Goal: Task Accomplishment & Management: Complete application form

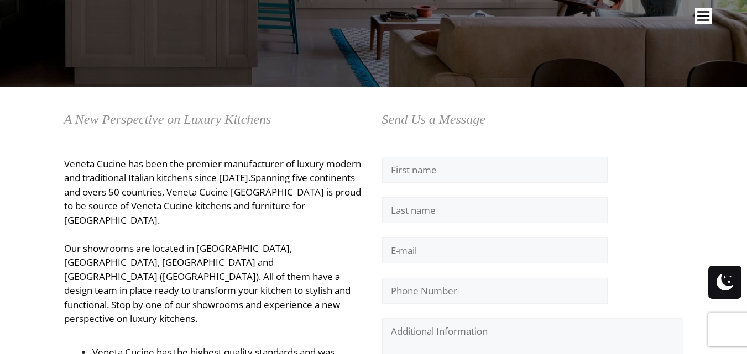
scroll to position [221, 0]
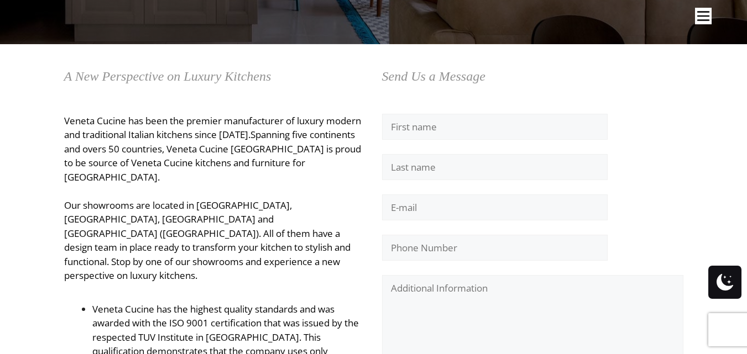
drag, startPoint x: 523, startPoint y: 223, endPoint x: 470, endPoint y: 206, distance: 55.2
click at [506, 226] on p "Please leave this field empty." at bounding box center [532, 228] width 301 height 67
click at [464, 191] on form "Please leave this field empty. Send Δ" at bounding box center [532, 286] width 301 height 344
drag, startPoint x: 442, startPoint y: 216, endPoint x: 444, endPoint y: 224, distance: 8.6
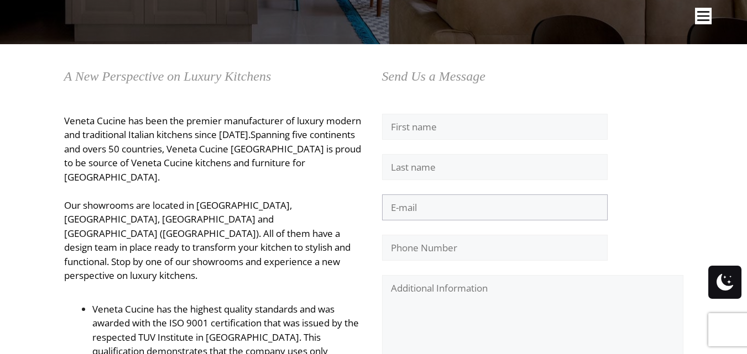
click at [444, 224] on p "Please leave this field empty." at bounding box center [532, 228] width 301 height 67
type input "[EMAIL_ADDRESS][DOMAIN_NAME]"
type input "[PERSON_NAME]"
type input "8438729314"
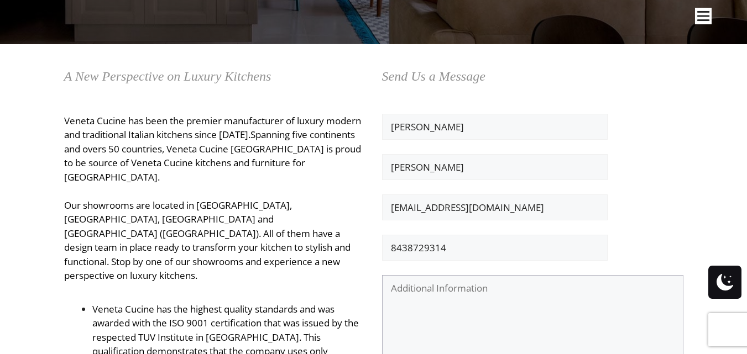
drag, startPoint x: 415, startPoint y: 321, endPoint x: 340, endPoint y: 291, distance: 80.4
click at [410, 323] on textarea "Contact form" at bounding box center [532, 351] width 301 height 153
paste textarea "Lore ipsumdol sit amet consecte adi elitseddo :( Ei temporinci utlab et dolo ma…"
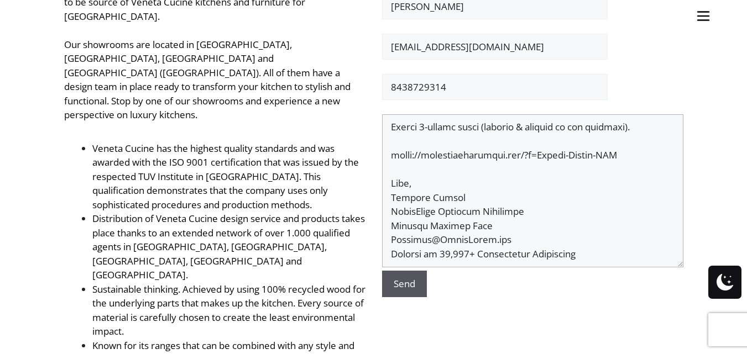
scroll to position [405, 0]
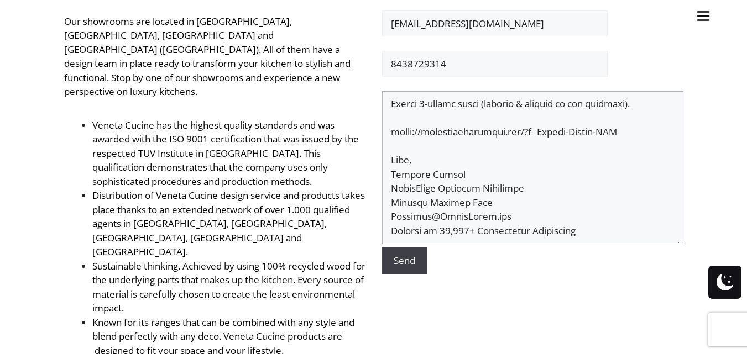
drag, startPoint x: 429, startPoint y: 229, endPoint x: 403, endPoint y: 262, distance: 42.1
click at [429, 233] on textarea "Contact form" at bounding box center [532, 167] width 301 height 153
type textarea "Lore ipsumdol sit amet consecte adi elitseddo :( Ei temporinci utlab et dolo ma…"
click at [403, 266] on input "Send" at bounding box center [404, 261] width 45 height 27
